Goal: Navigation & Orientation: Find specific page/section

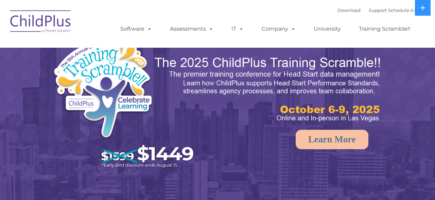
select select "MEDIUM"
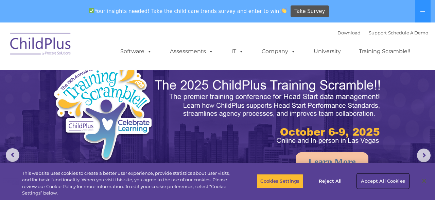
click at [383, 176] on button "Accept All Cookies" at bounding box center [382, 181] width 51 height 14
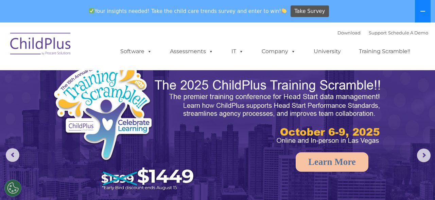
click at [422, 15] on button at bounding box center [423, 11] width 16 height 22
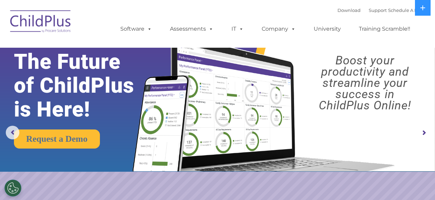
click at [60, 21] on img at bounding box center [41, 22] width 68 height 34
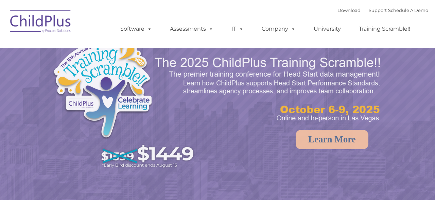
select select "MEDIUM"
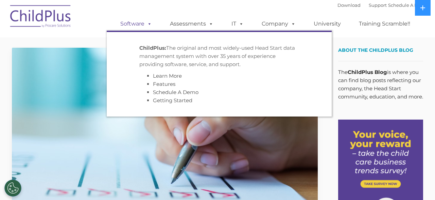
click at [151, 22] on span at bounding box center [148, 23] width 7 height 6
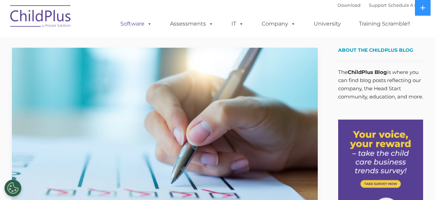
click at [134, 27] on link "Software" at bounding box center [136, 24] width 45 height 14
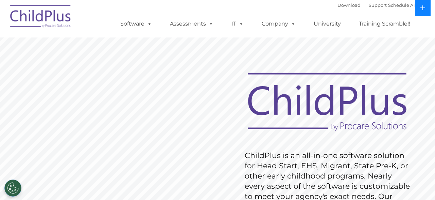
click at [425, 9] on icon at bounding box center [422, 7] width 5 height 5
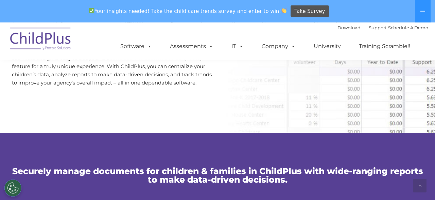
scroll to position [395, 0]
